Goal: Find specific page/section: Find specific page/section

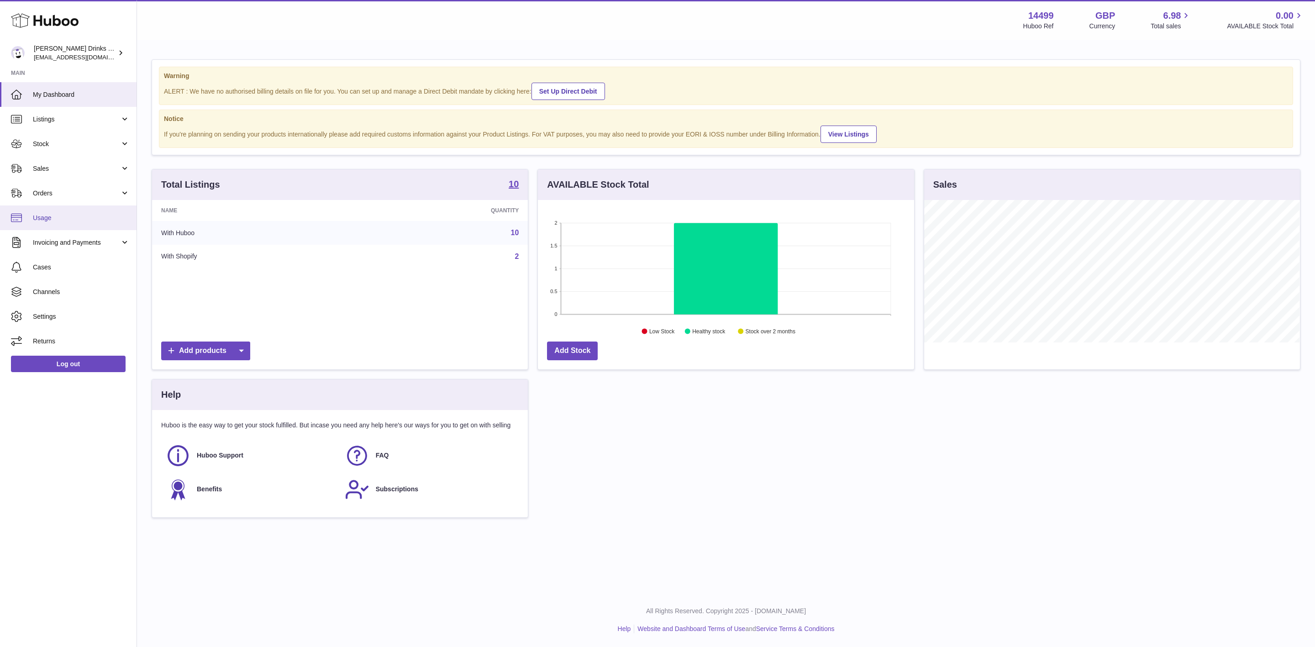
scroll to position [142, 375]
click at [70, 247] on span "Invoicing and Payments" at bounding box center [76, 242] width 87 height 9
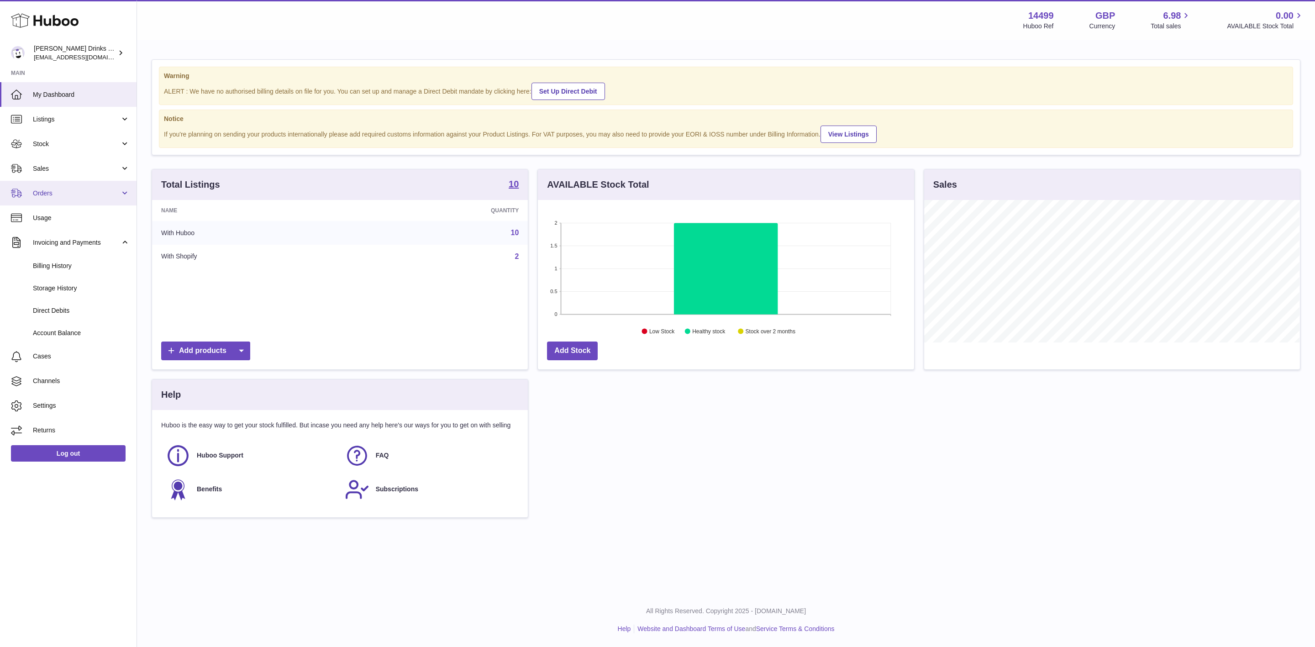
click at [63, 196] on span "Orders" at bounding box center [76, 193] width 87 height 9
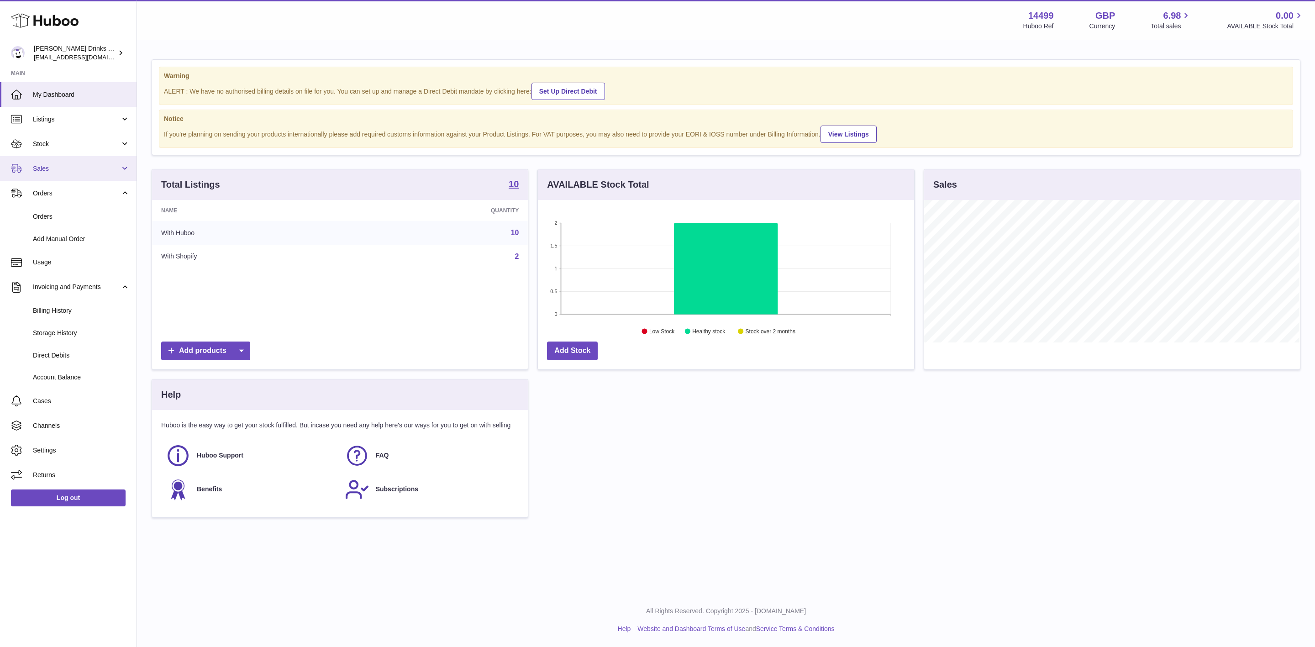
click at [76, 164] on span "Sales" at bounding box center [76, 168] width 87 height 9
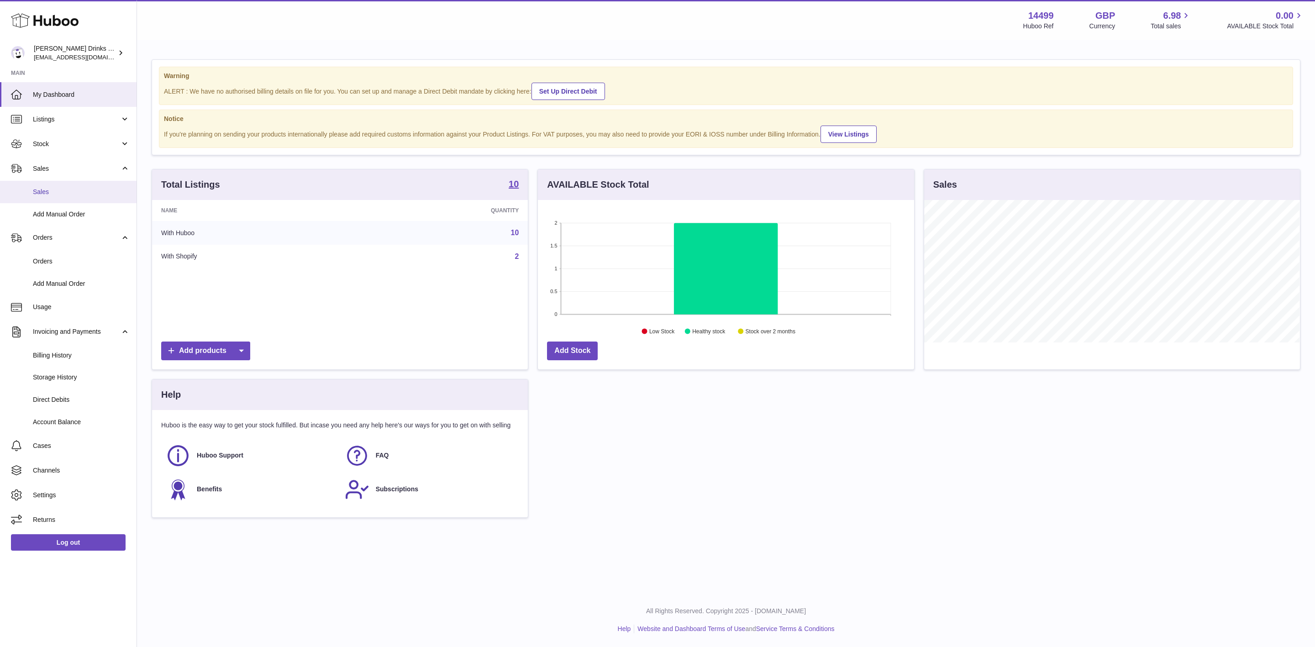
click at [53, 193] on span "Sales" at bounding box center [81, 192] width 97 height 9
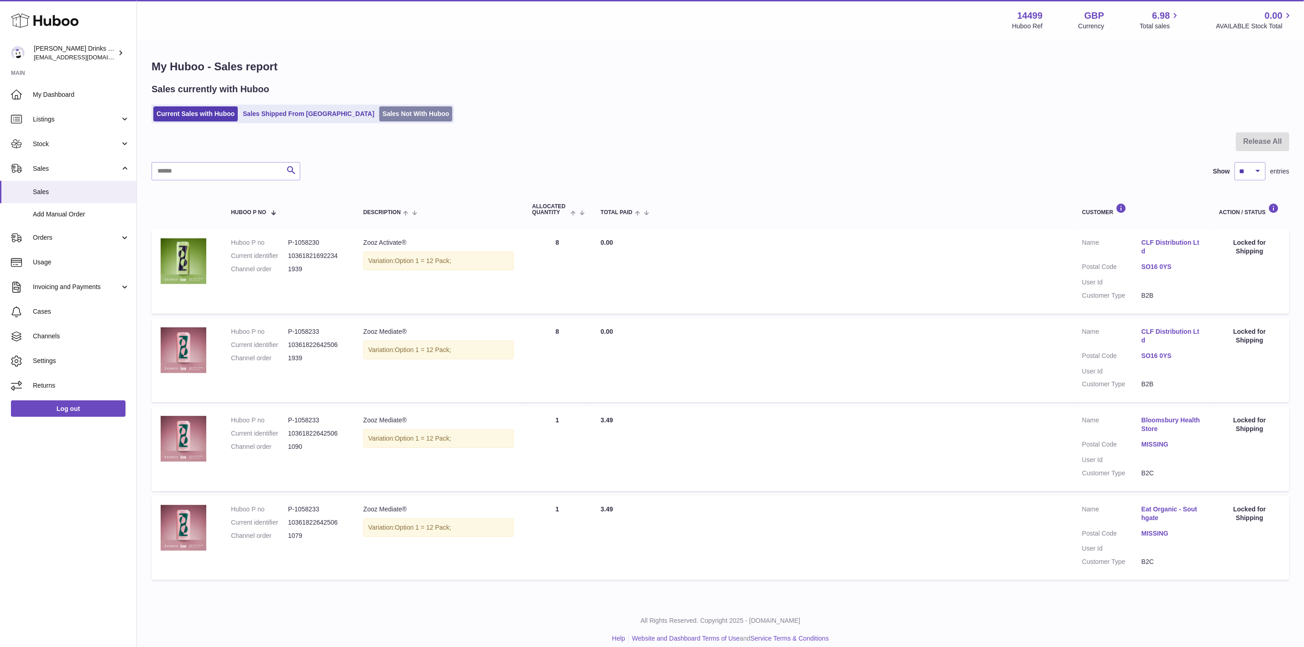
click at [380, 107] on link "Sales Not With Huboo" at bounding box center [415, 113] width 73 height 15
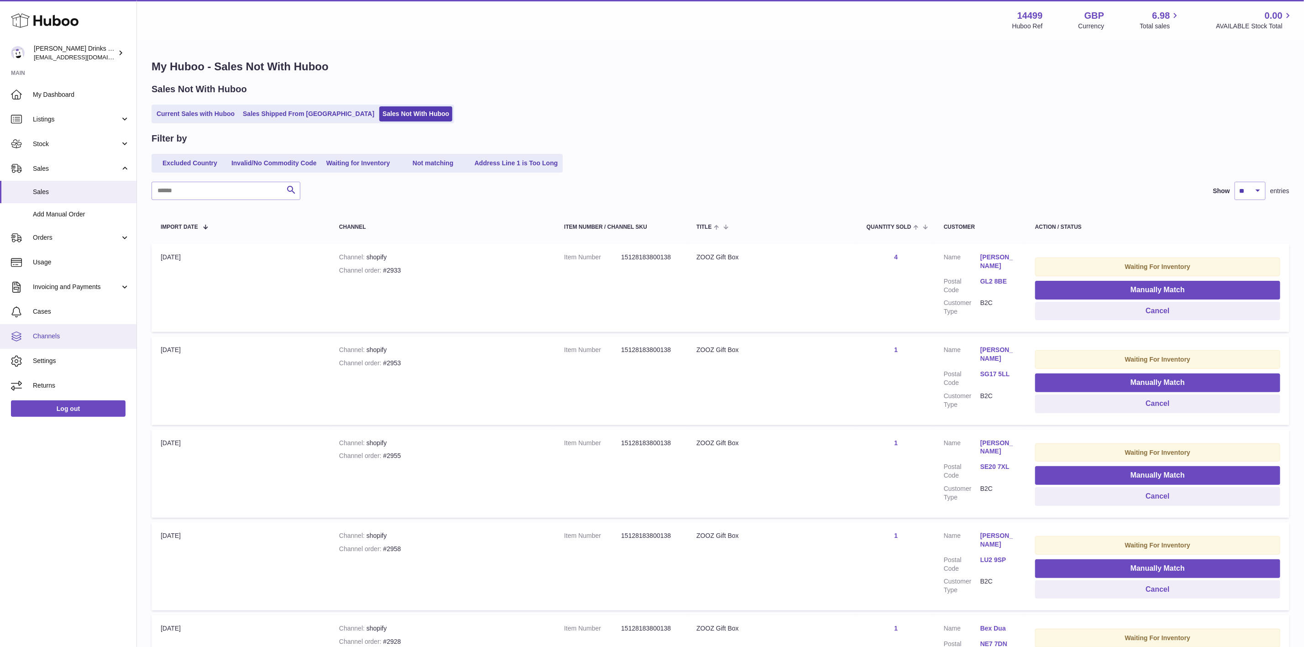
click at [73, 342] on link "Channels" at bounding box center [68, 336] width 137 height 25
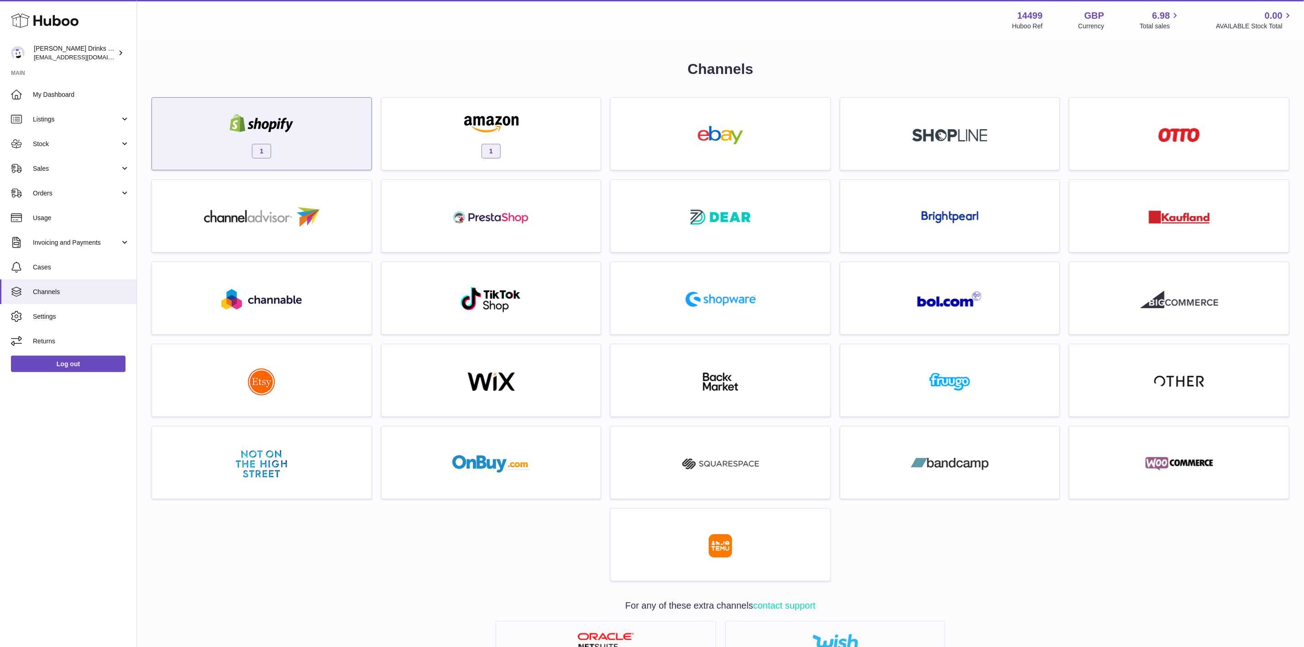
click at [289, 137] on div "1" at bounding box center [262, 136] width 210 height 58
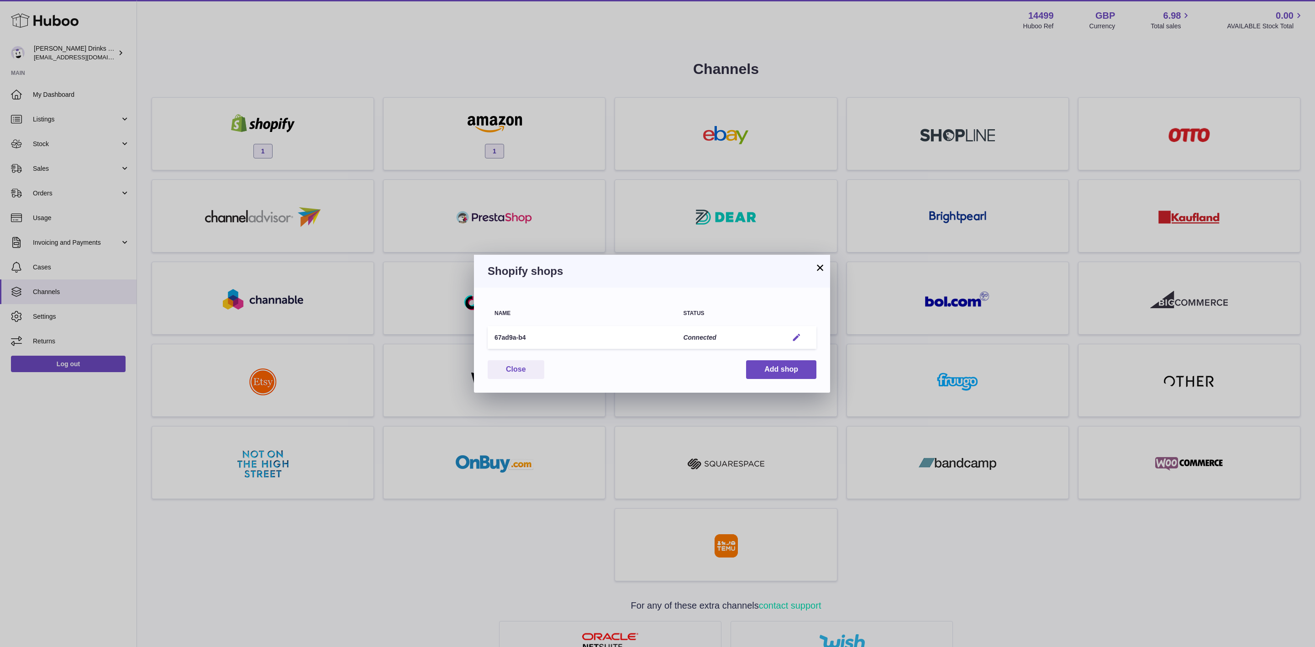
click at [793, 334] on em "button" at bounding box center [797, 338] width 10 height 10
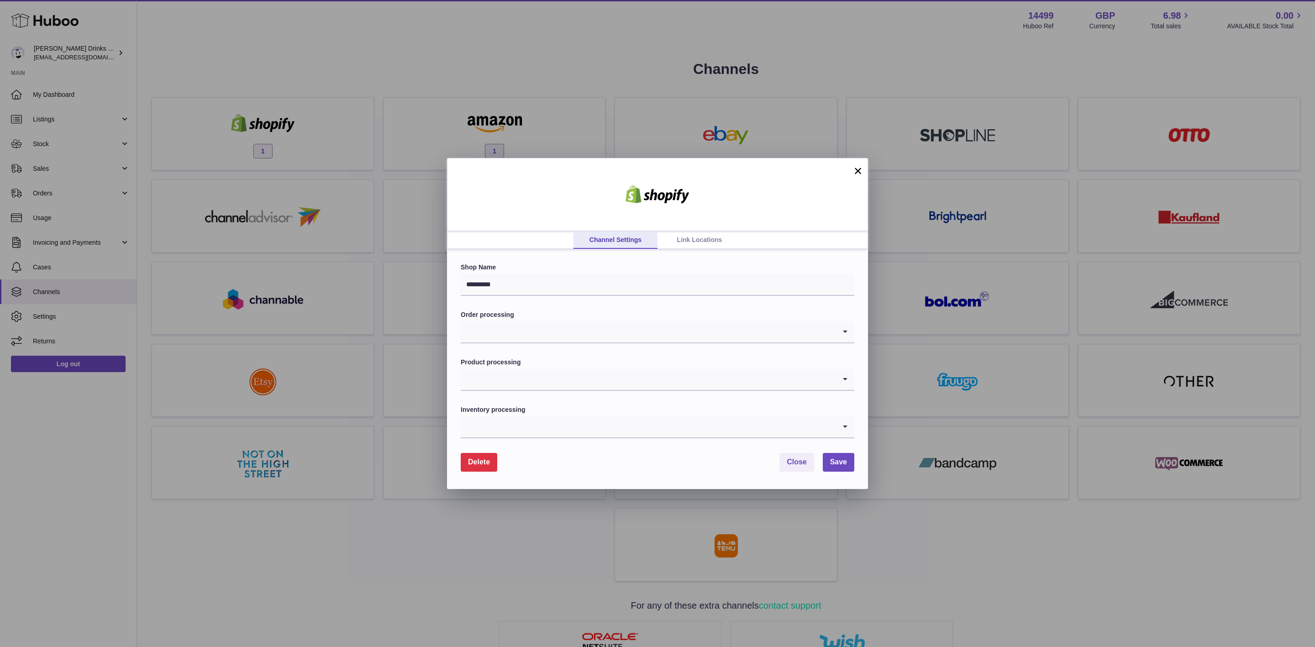
click at [681, 242] on link "Link Locations" at bounding box center [699, 239] width 84 height 17
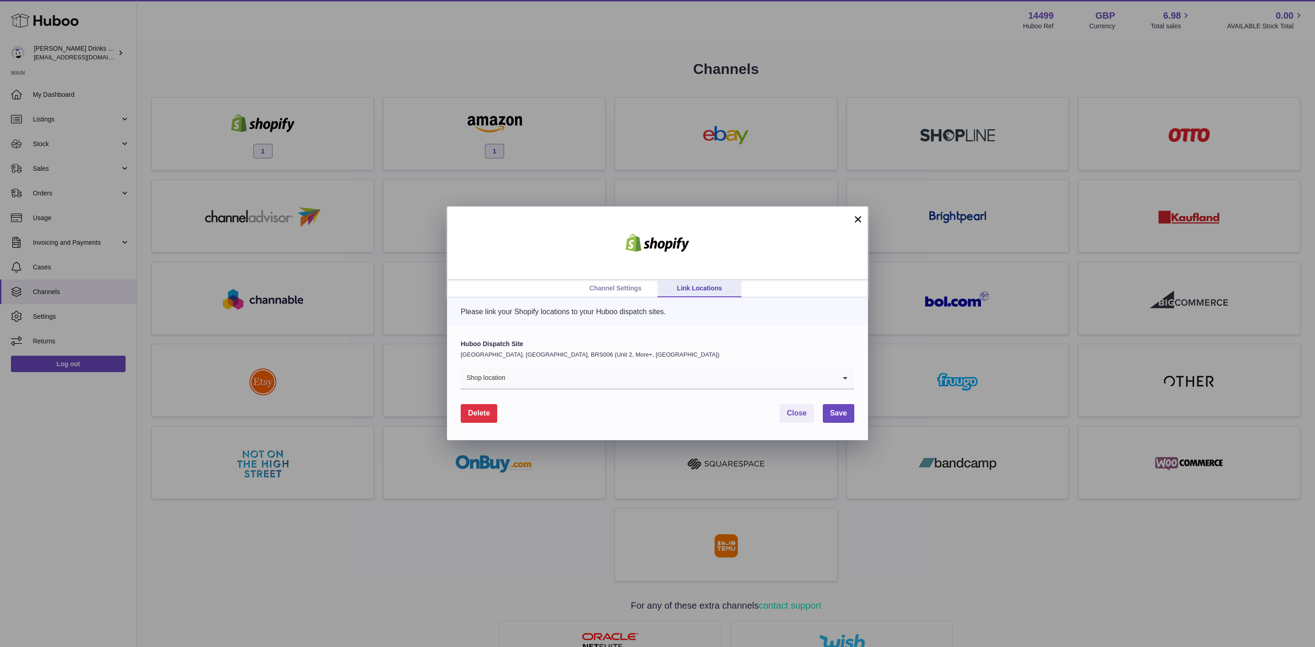
click at [541, 381] on input "Search for option" at bounding box center [671, 378] width 330 height 21
